Goal: Answer question/provide support

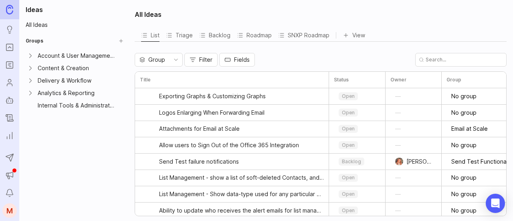
click at [3, 66] on link "Roadmaps" at bounding box center [9, 65] width 14 height 14
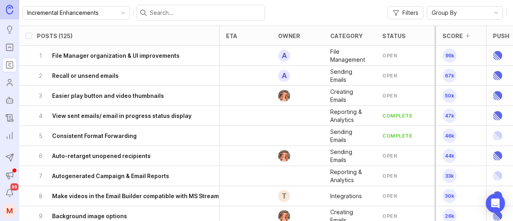
click at [8, 48] on icon "Portal" at bounding box center [9, 47] width 9 height 10
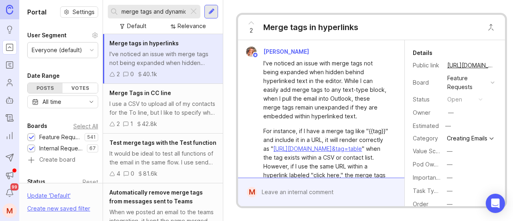
click at [193, 11] on div at bounding box center [194, 11] width 10 height 10
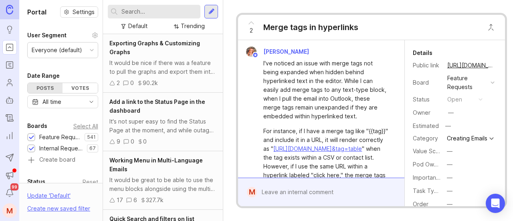
click at [212, 11] on div at bounding box center [211, 11] width 6 height 7
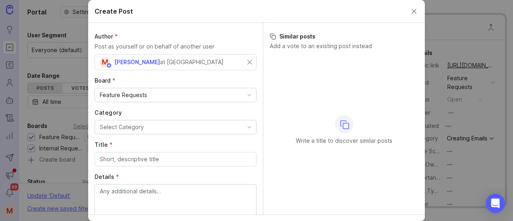
click at [226, 59] on div "M [PERSON_NAME] at [GEOGRAPHIC_DATA]" at bounding box center [173, 62] width 147 height 10
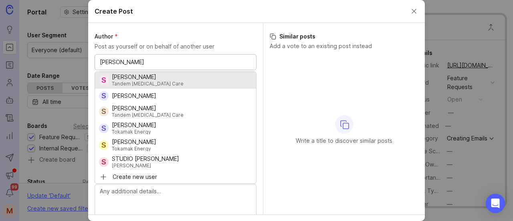
type input "[PERSON_NAME]"
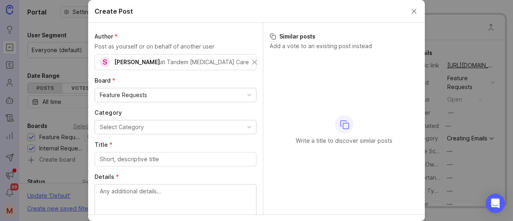
click at [170, 92] on div "Feature Requests" at bounding box center [175, 95] width 161 height 14
click at [413, 9] on button "Close create post modal" at bounding box center [413, 11] width 9 height 9
